Goal: Find specific page/section: Find specific page/section

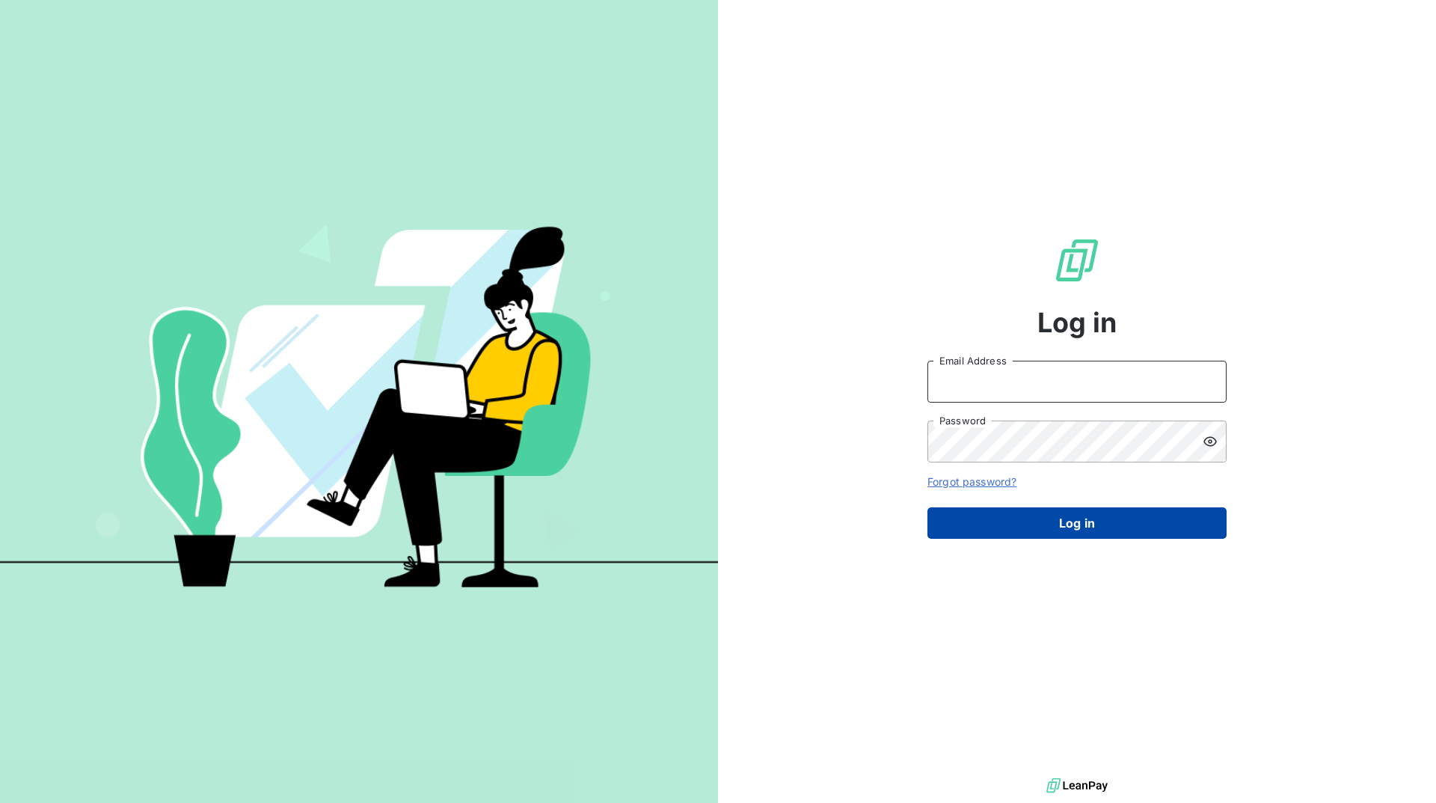
type input "[EMAIL_ADDRESS][DOMAIN_NAME]"
click at [1044, 525] on button "Log in" at bounding box center [1077, 522] width 299 height 31
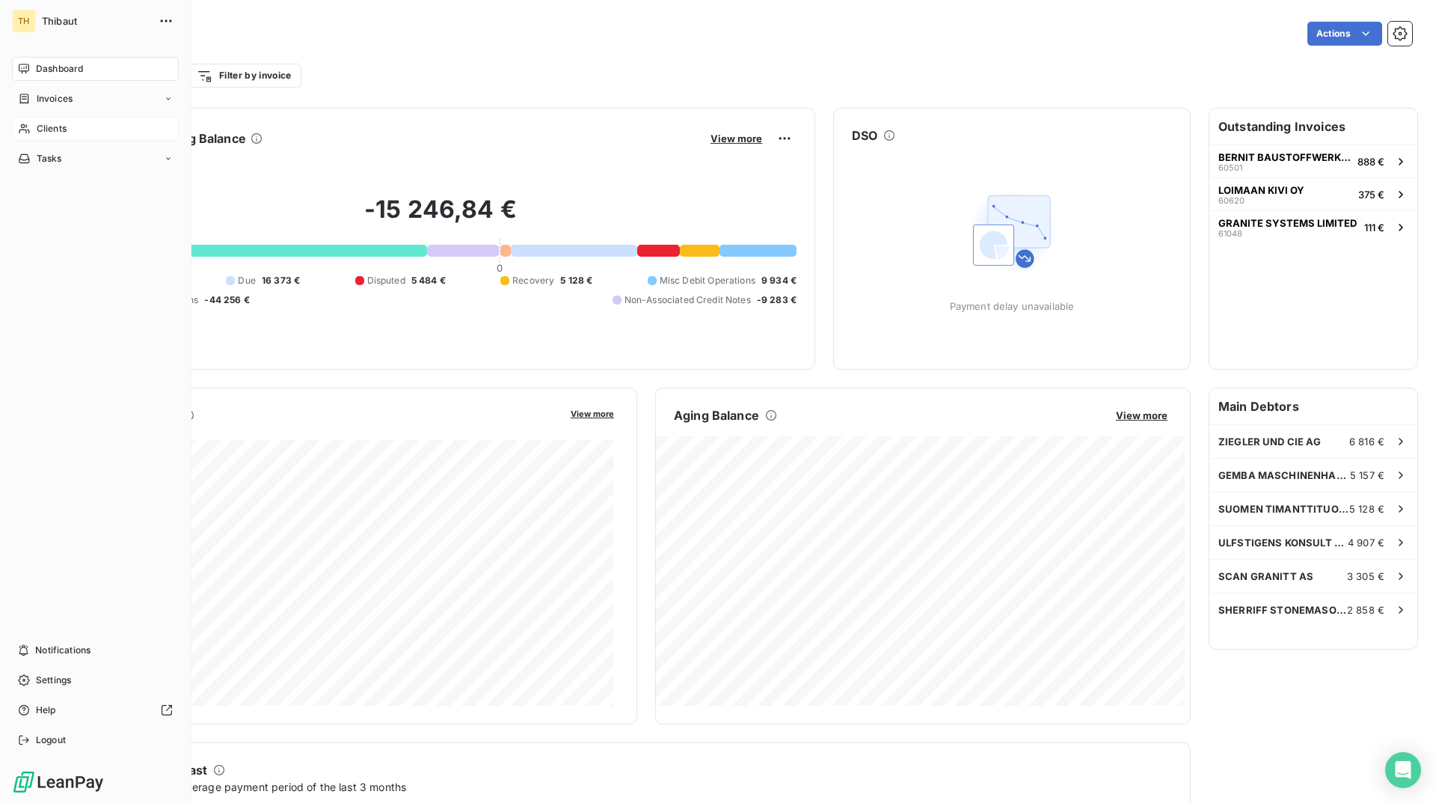
click at [41, 123] on span "Clients" at bounding box center [52, 128] width 30 height 13
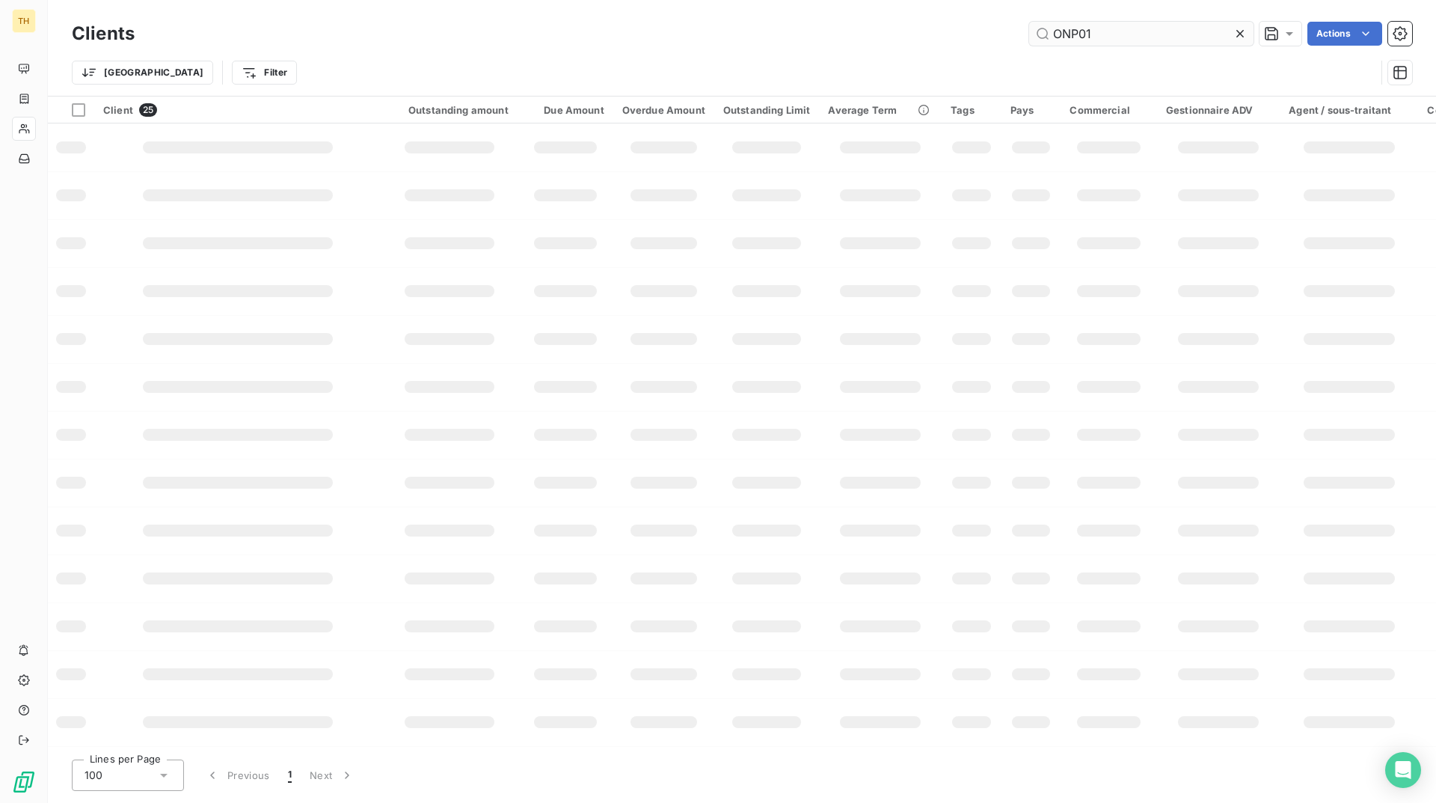
type input "ONP01"
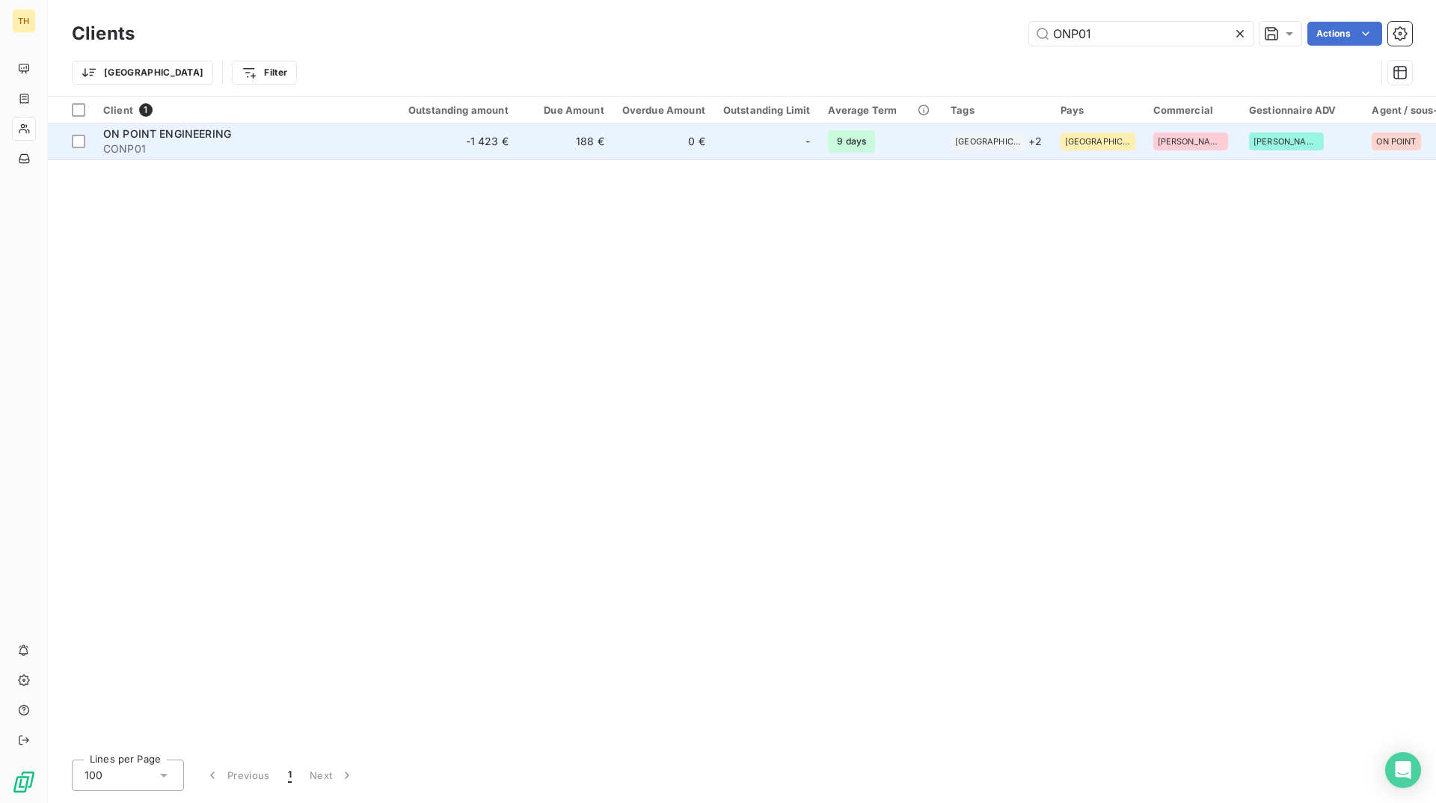
click at [255, 144] on span "CONP01" at bounding box center [237, 148] width 269 height 15
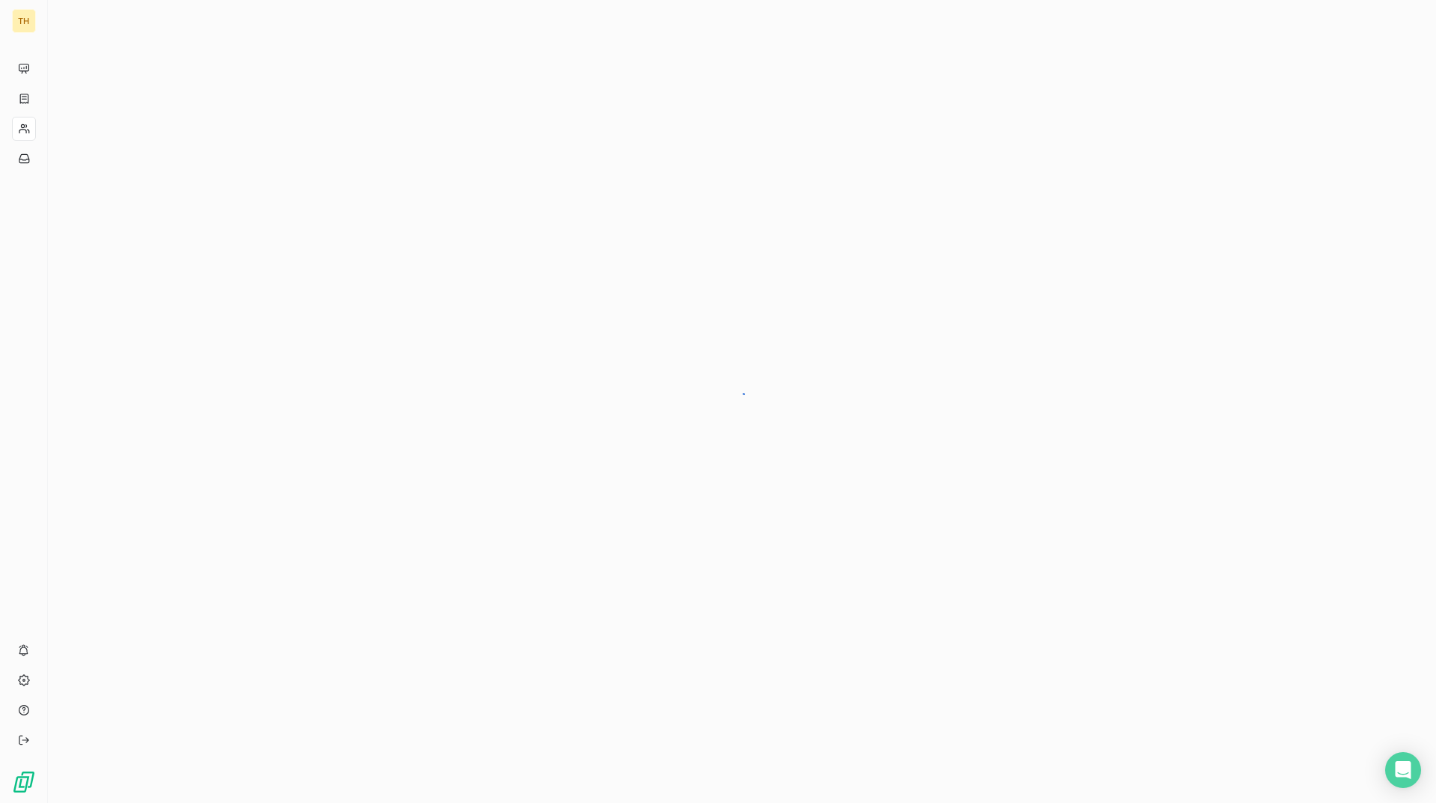
click at [255, 144] on div at bounding box center [742, 401] width 1388 height 803
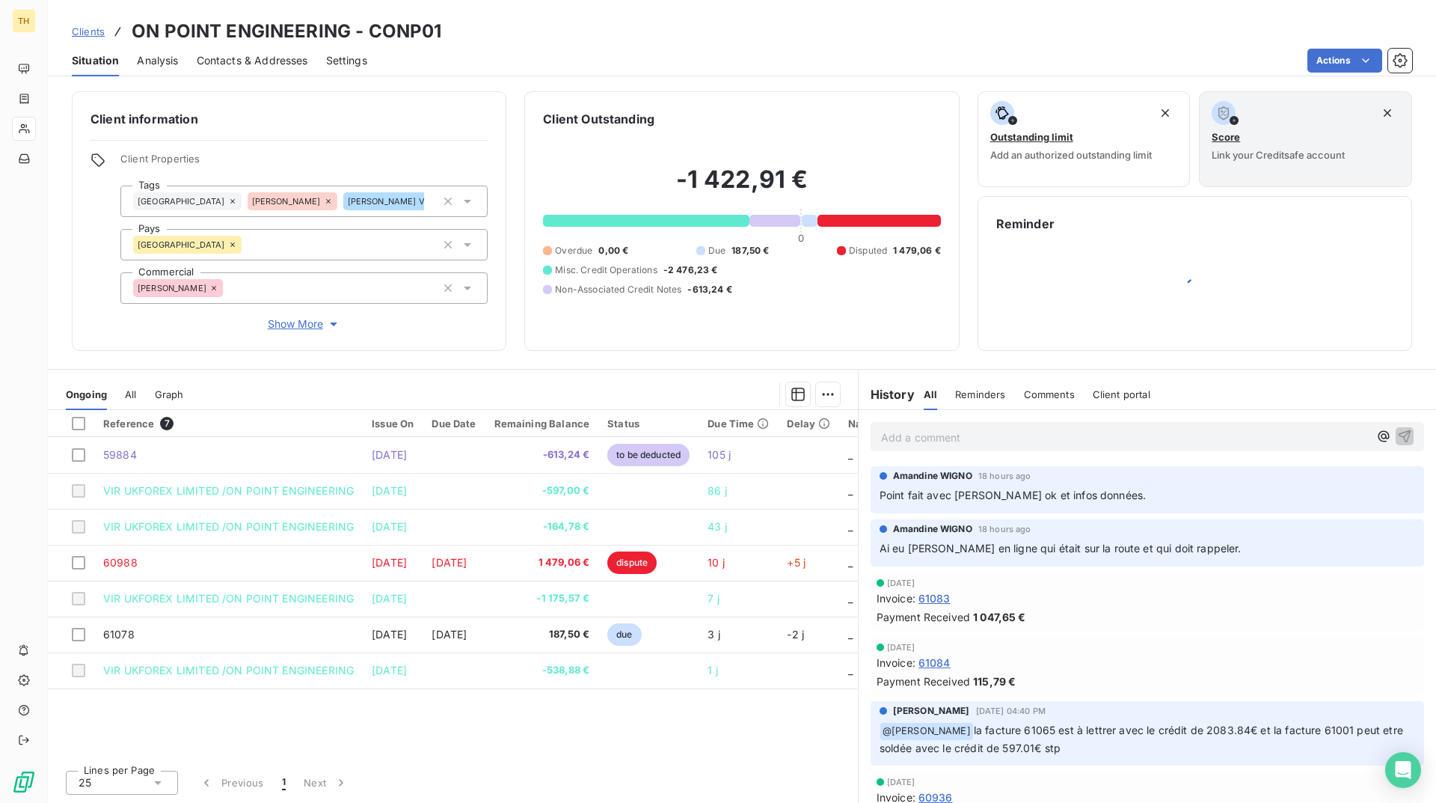
click at [125, 396] on div "Ongoing All Graph" at bounding box center [453, 394] width 810 height 31
click at [135, 396] on span "All" at bounding box center [130, 394] width 11 height 12
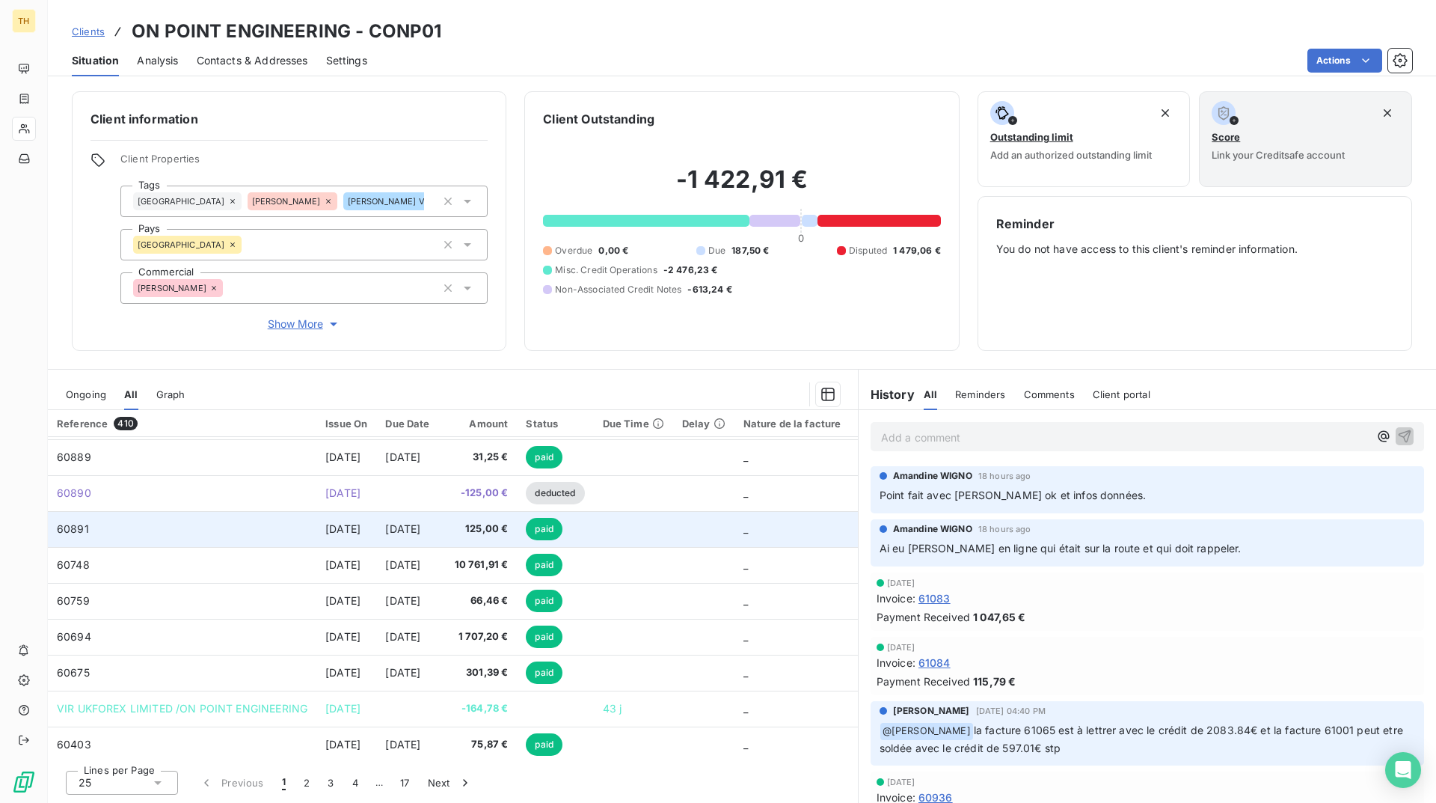
scroll to position [449, 0]
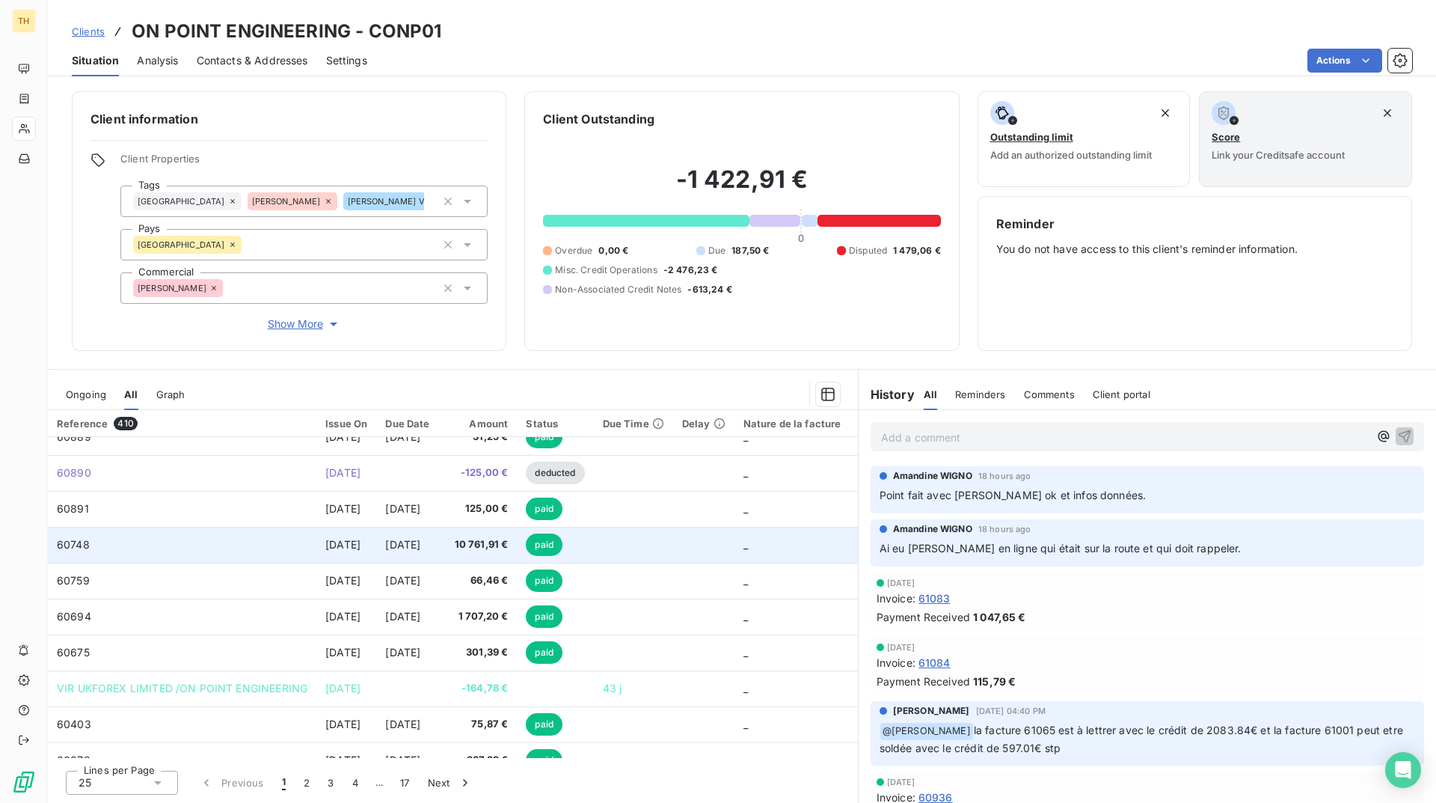
click at [509, 542] on span "10 761,91 €" at bounding box center [478, 544] width 61 height 15
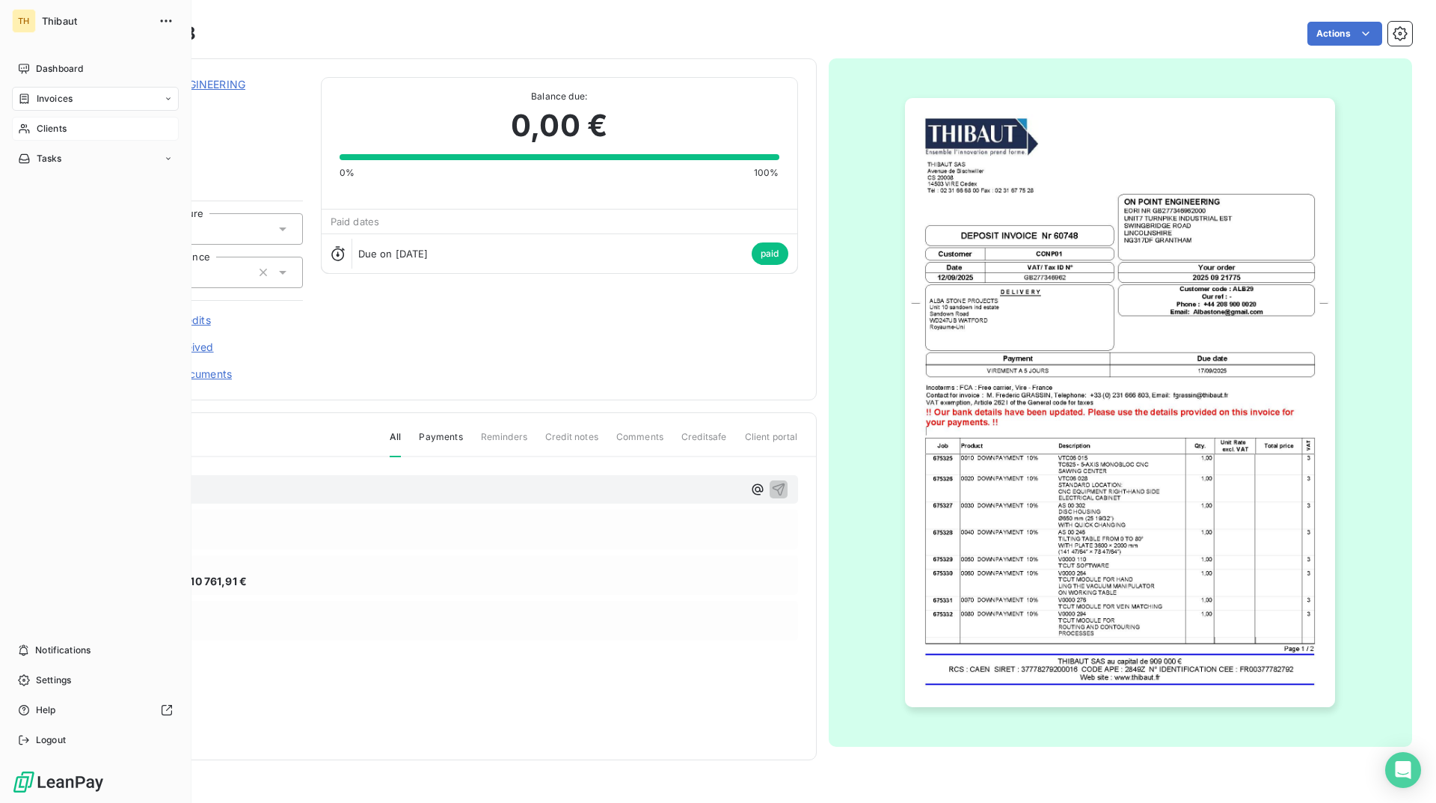
click at [51, 131] on span "Clients" at bounding box center [52, 128] width 30 height 13
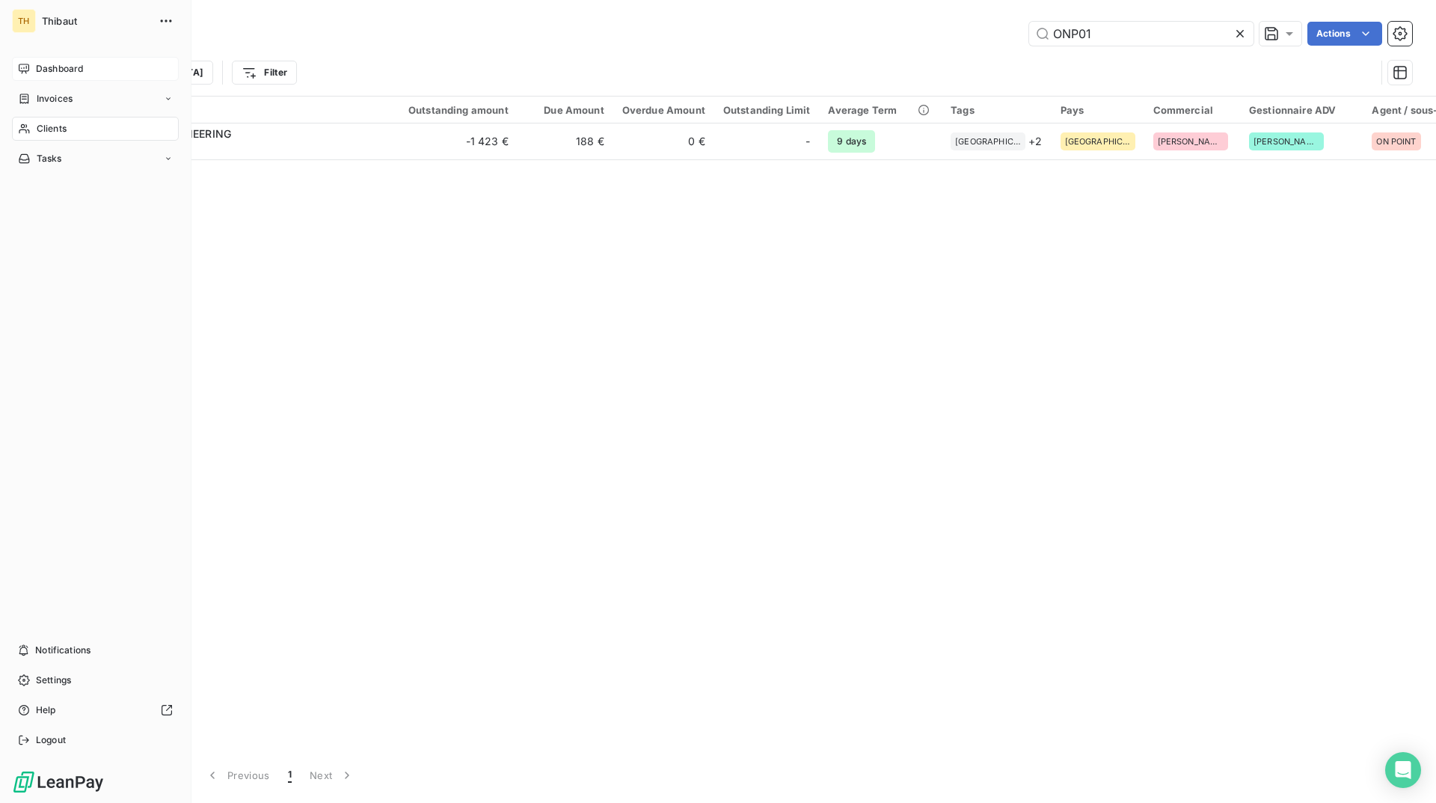
click at [75, 74] on span "Dashboard" at bounding box center [59, 68] width 47 height 13
